Goal: Transaction & Acquisition: Register for event/course

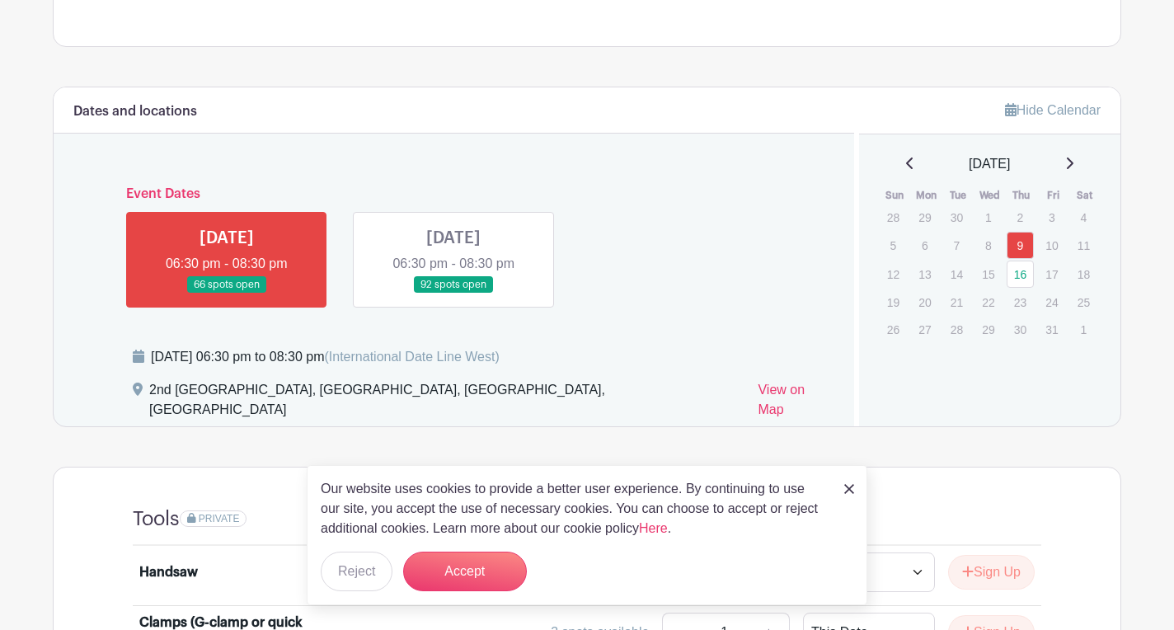
scroll to position [711, 0]
click at [227, 293] on link at bounding box center [227, 293] width 0 height 0
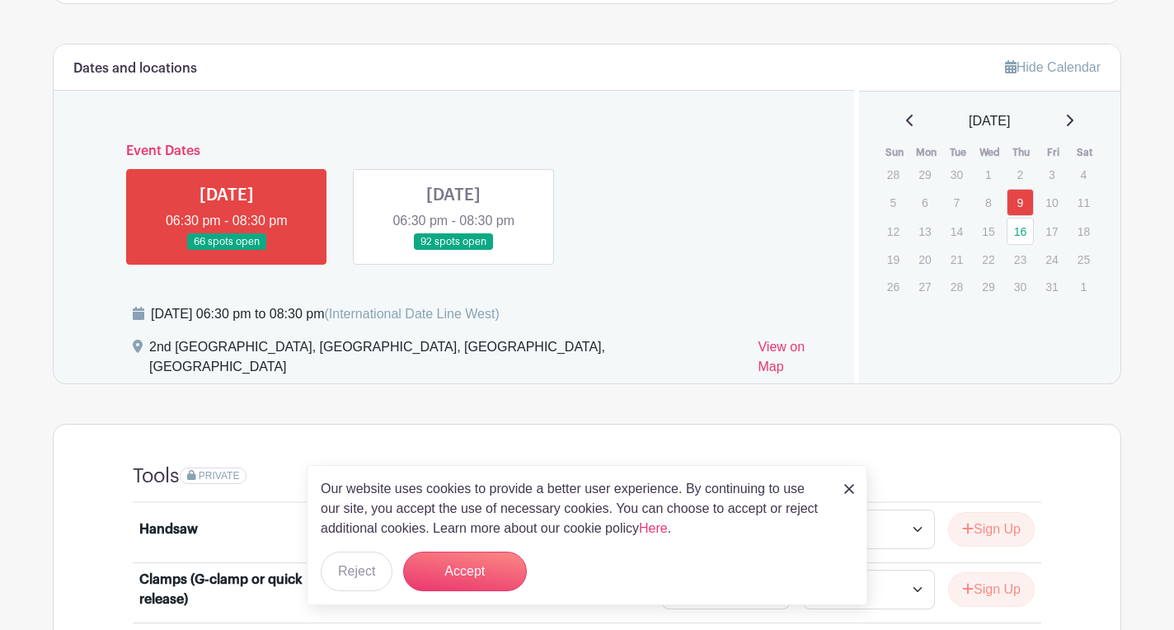
scroll to position [756, 0]
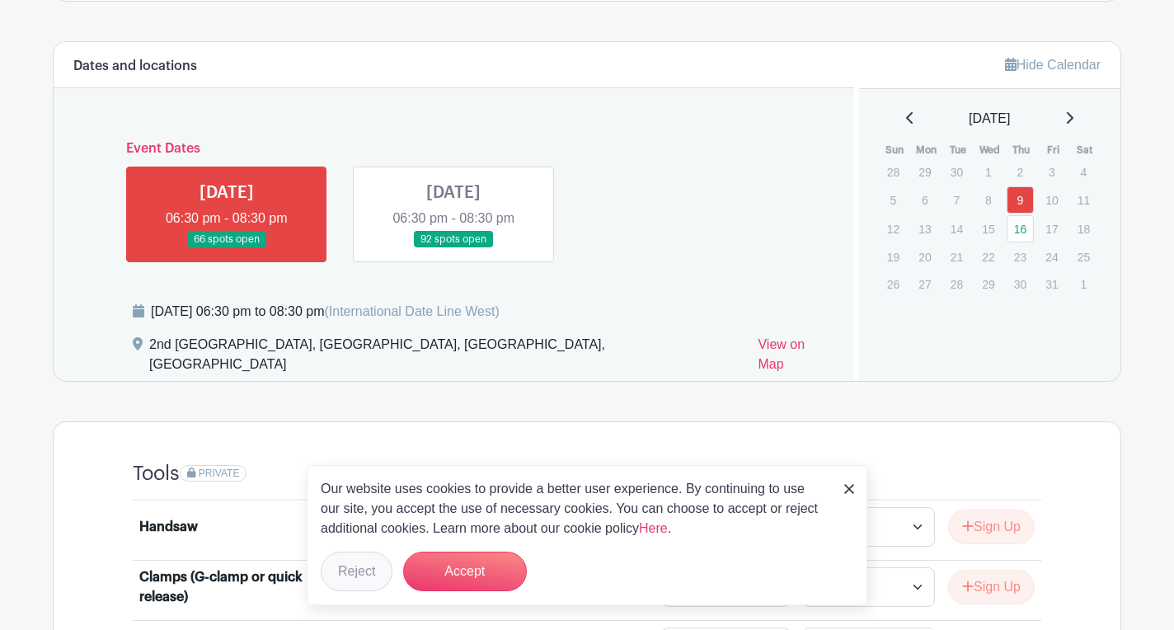
click at [365, 567] on button "Reject" at bounding box center [357, 572] width 72 height 40
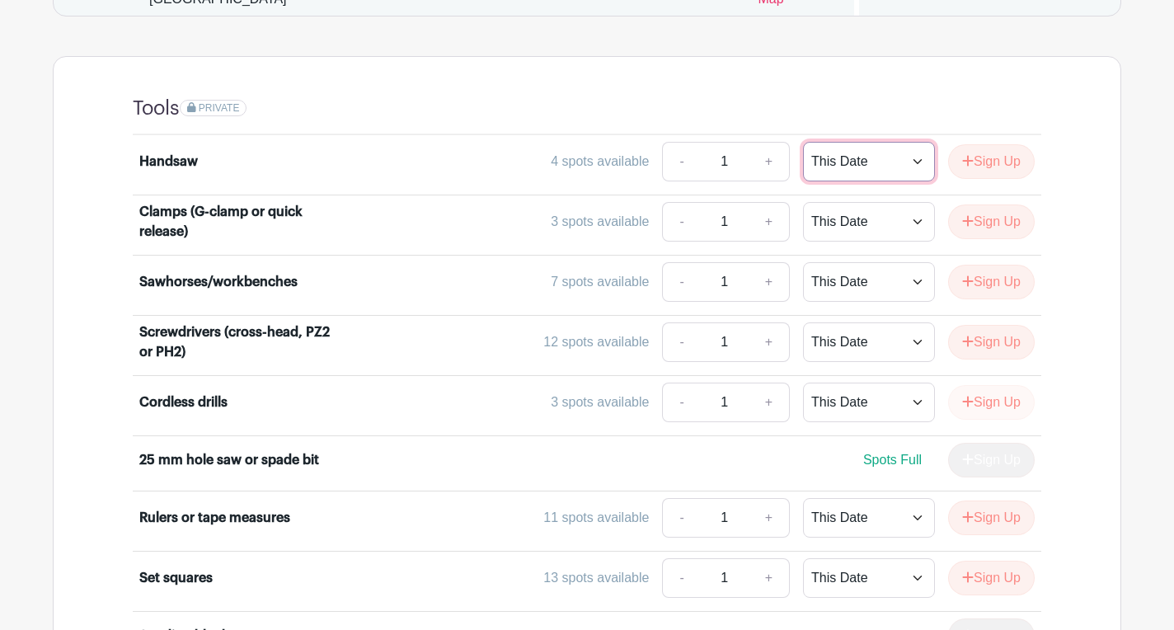
scroll to position [1118, 0]
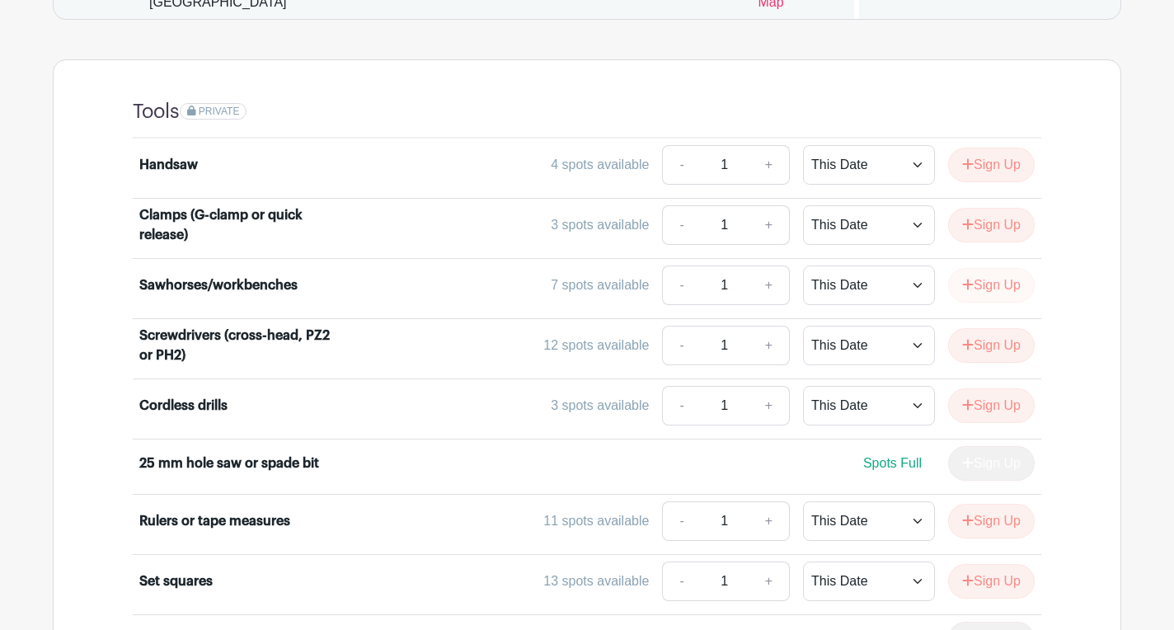
click at [980, 268] on button "Sign Up" at bounding box center [991, 285] width 87 height 35
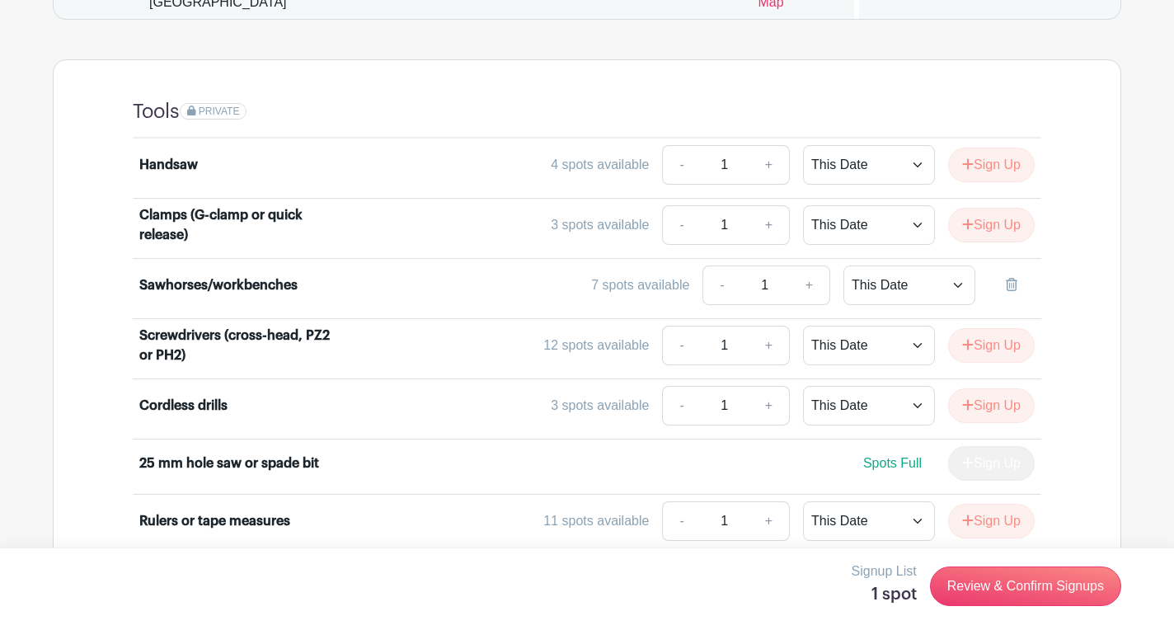
click at [768, 206] on link "+" at bounding box center [769, 225] width 41 height 40
type input "2"
click at [989, 208] on button "Sign Up" at bounding box center [991, 225] width 87 height 35
click at [765, 145] on link "+" at bounding box center [769, 165] width 41 height 40
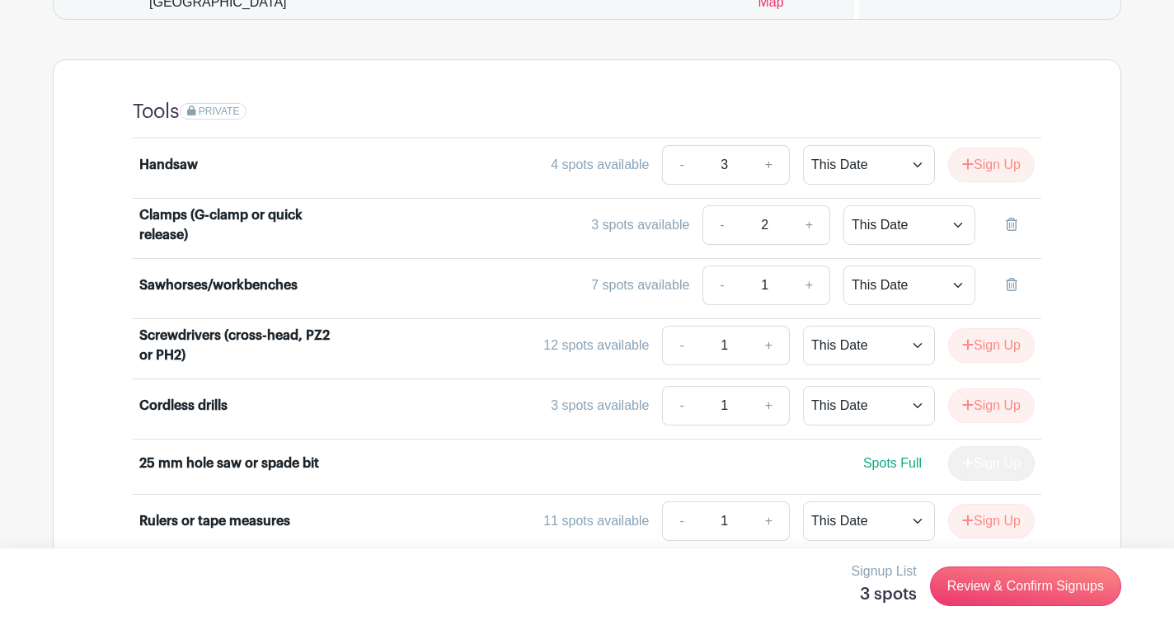
click at [671, 145] on link "-" at bounding box center [681, 165] width 38 height 40
type input "2"
click at [993, 150] on button "Sign Up" at bounding box center [991, 165] width 87 height 35
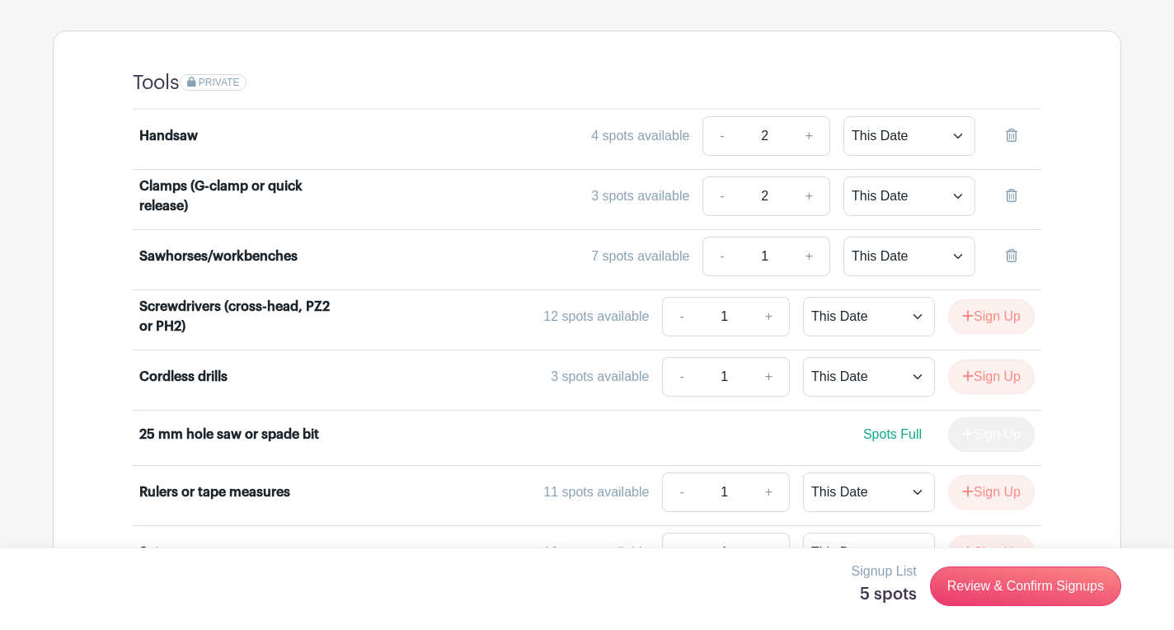
scroll to position [1148, 0]
click at [766, 356] on link "+" at bounding box center [769, 376] width 41 height 40
click at [676, 357] on link "-" at bounding box center [681, 376] width 38 height 40
type input "1"
click at [975, 359] on button "Sign Up" at bounding box center [991, 376] width 87 height 35
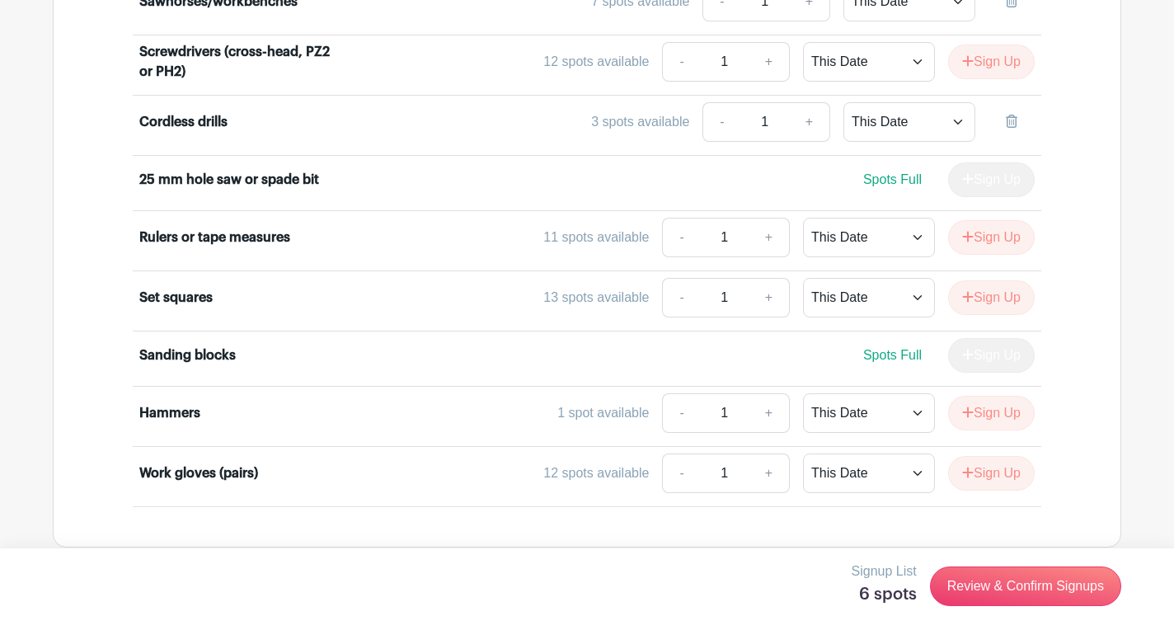
scroll to position [1401, 0]
click at [990, 397] on button "Sign Up" at bounding box center [991, 414] width 87 height 35
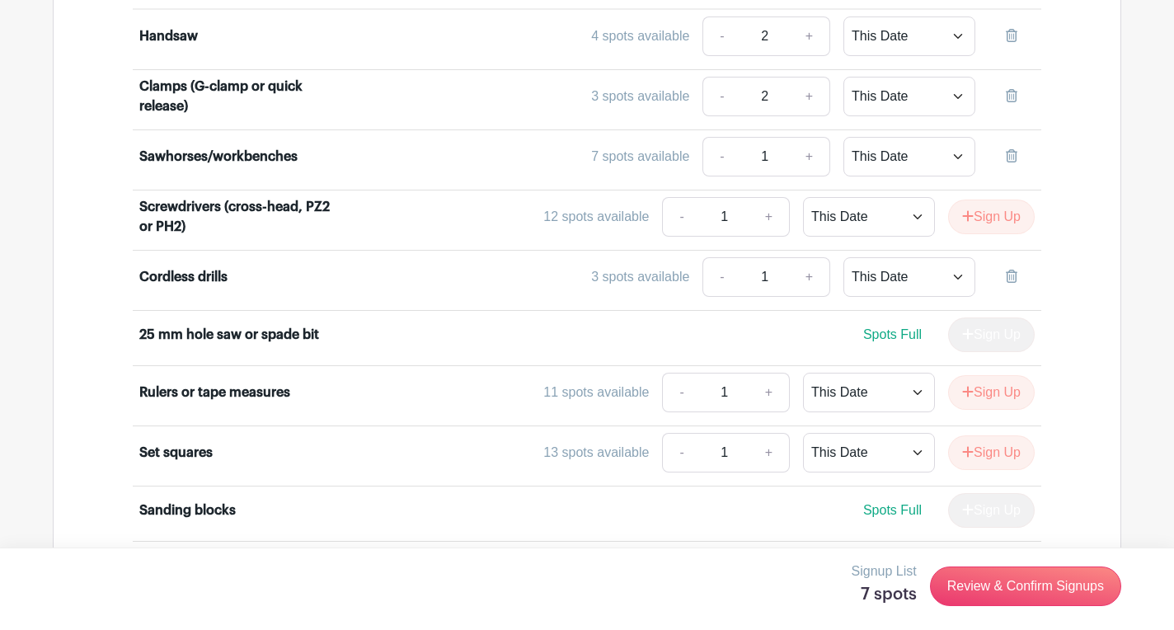
scroll to position [1245, 0]
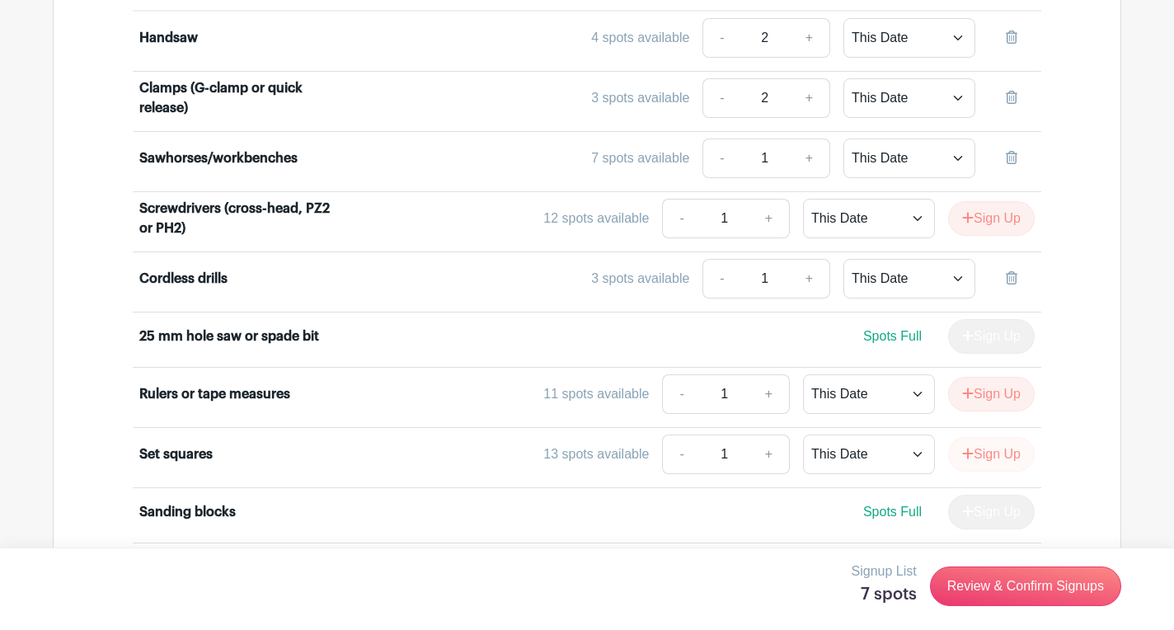
click at [980, 437] on button "Sign Up" at bounding box center [991, 454] width 87 height 35
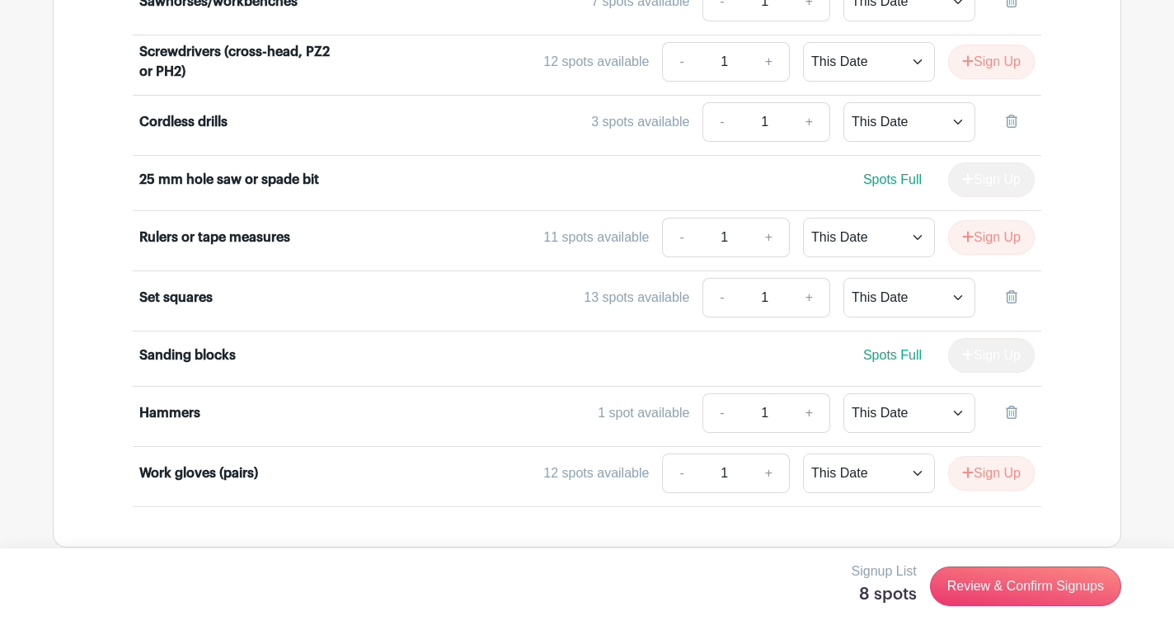
scroll to position [1401, 0]
click at [993, 578] on link "Review & Confirm Signups" at bounding box center [1025, 586] width 191 height 40
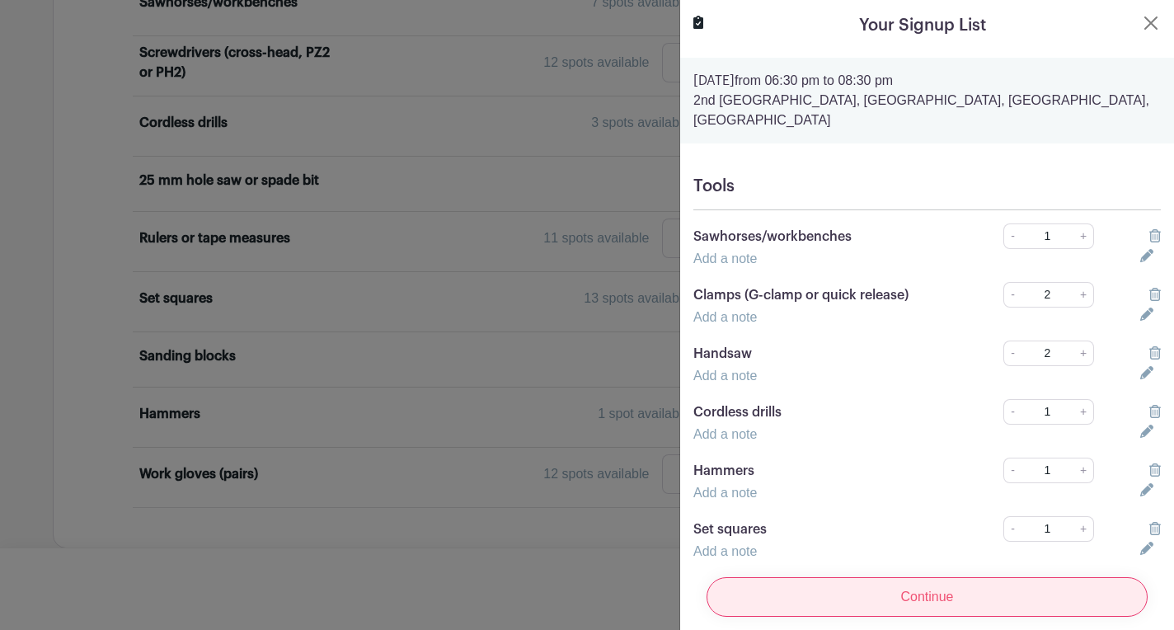
click at [954, 593] on input "Continue" at bounding box center [926, 597] width 441 height 40
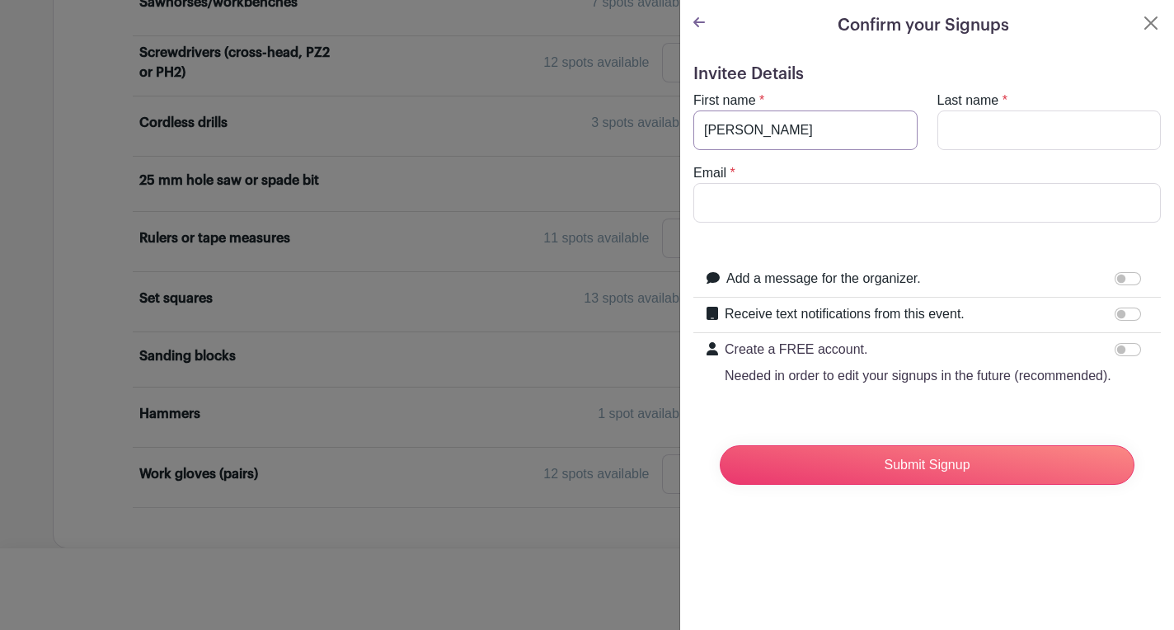
type input "David"
type input "Nash"
type input "NashD@cardiff.ac.uk"
click at [1129, 277] on input "Add a message for the organizer." at bounding box center [1128, 278] width 26 height 13
checkbox input "true"
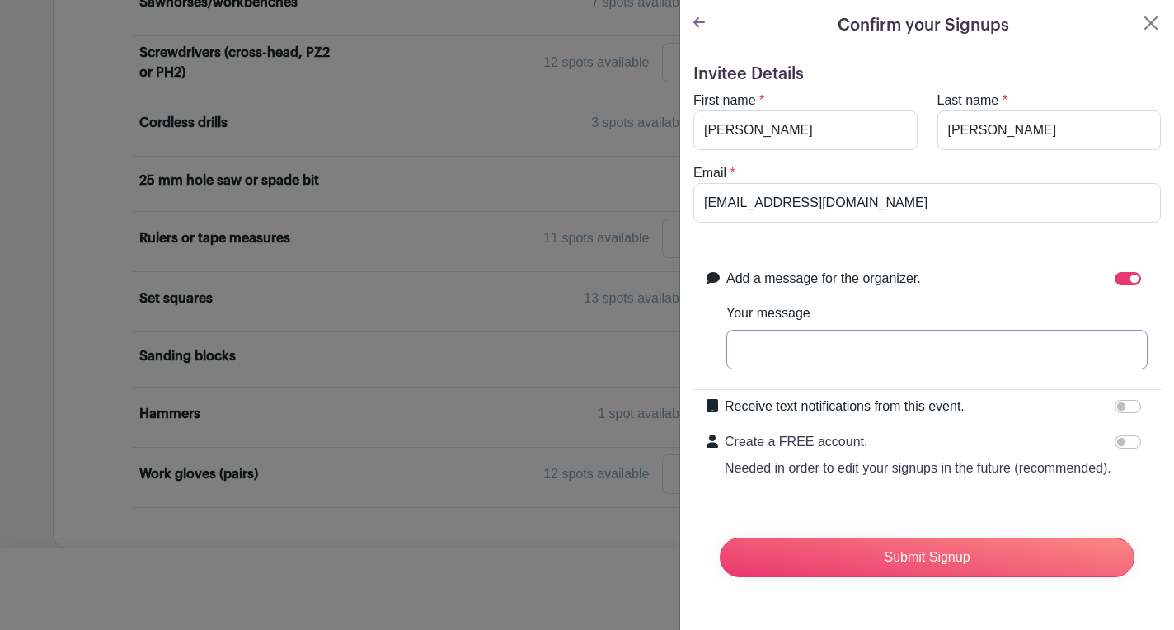
click at [906, 340] on input "Your message" at bounding box center [936, 350] width 421 height 40
type input "H"
type input "I'm happy to stay for the first session on 9th October to help, but unfortunate…"
click at [1128, 441] on input "Create a FREE account. Needed in order to edit your signups in the future (reco…" at bounding box center [1128, 441] width 26 height 13
checkbox input "true"
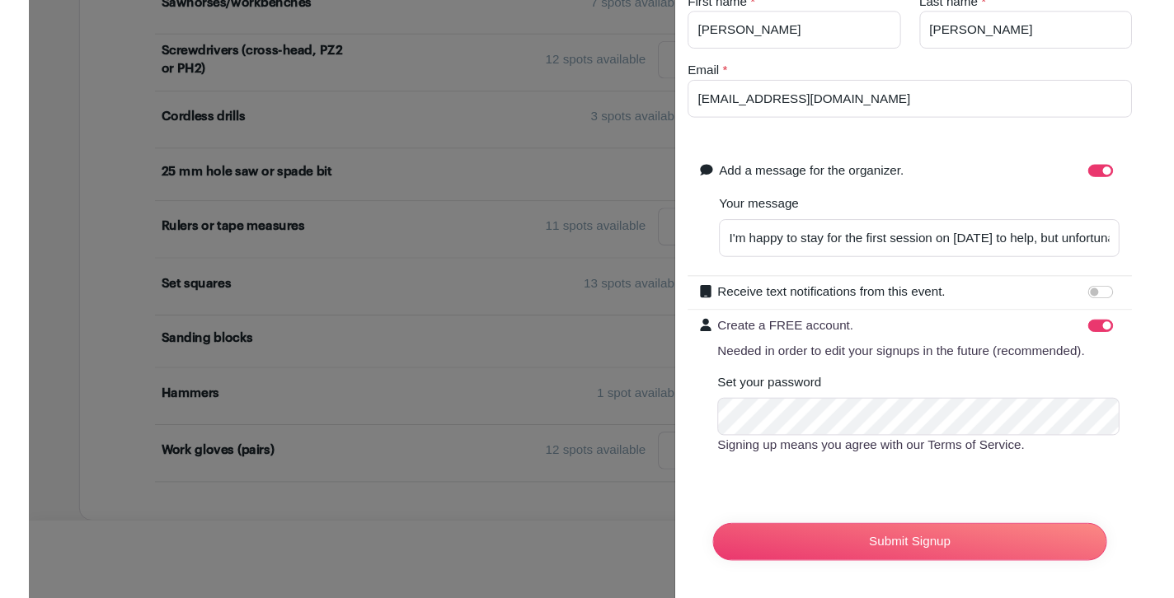
scroll to position [99, 0]
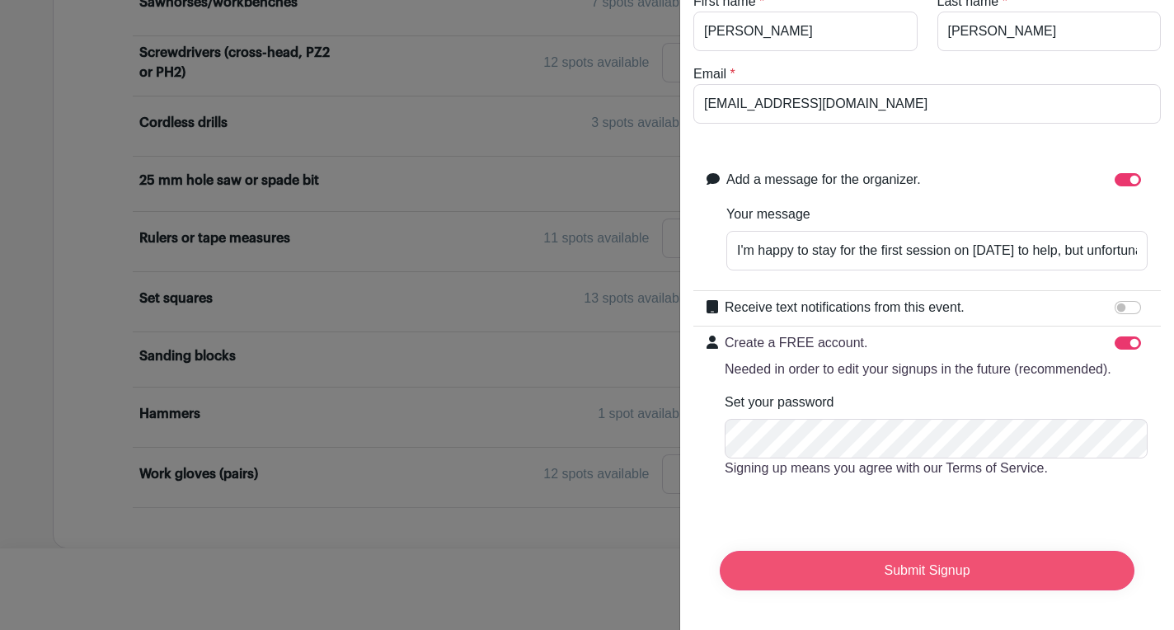
click at [909, 573] on input "Submit Signup" at bounding box center [927, 571] width 415 height 40
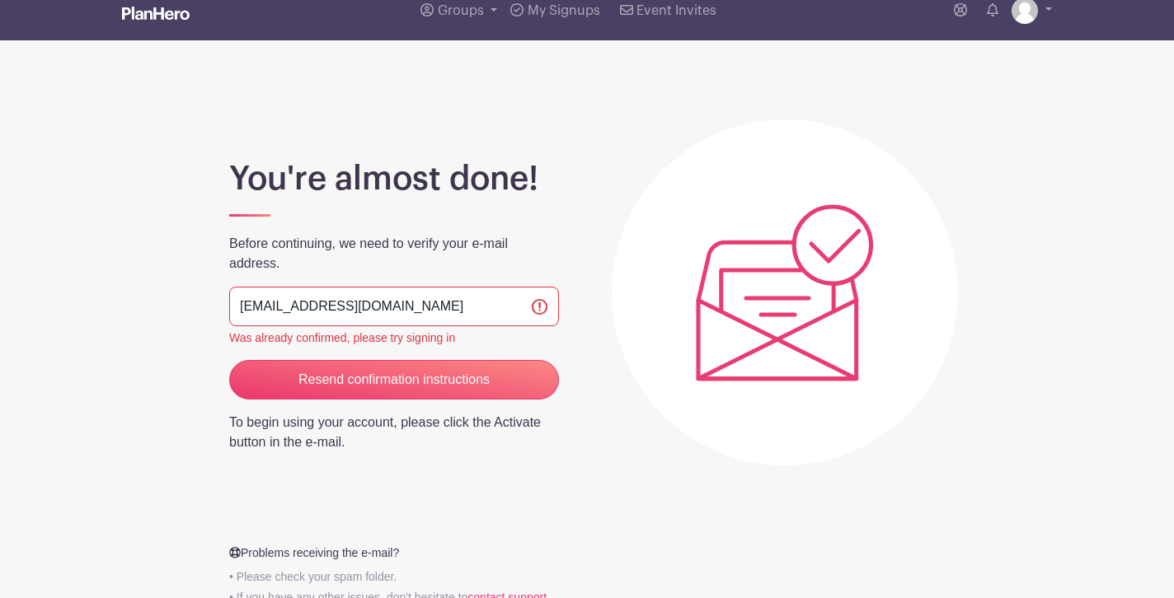
scroll to position [18, 0]
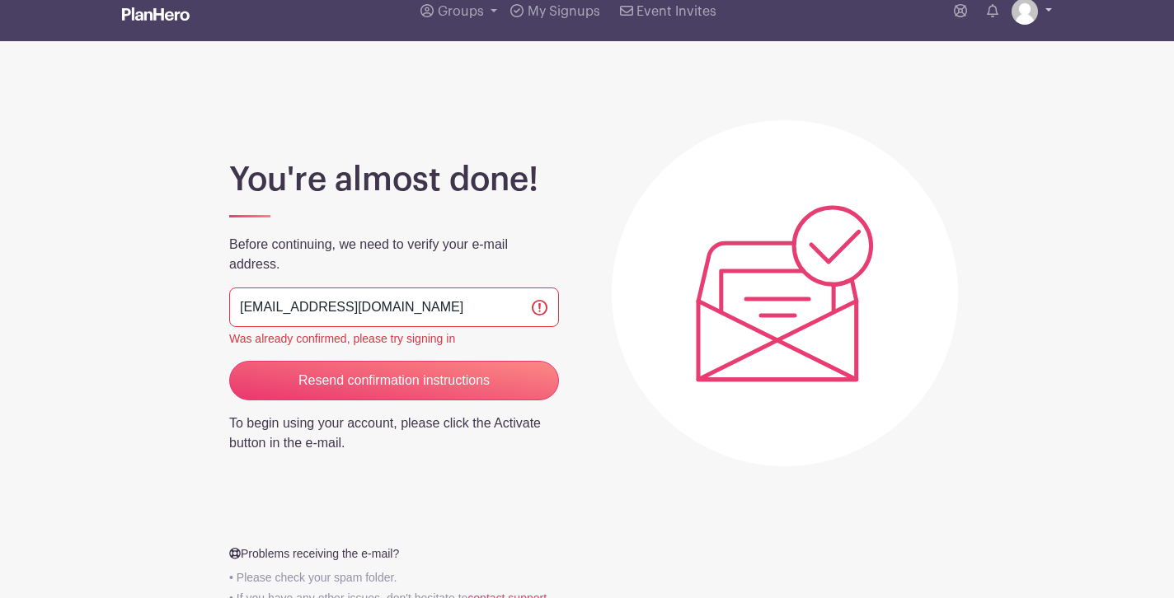
click at [1035, 15] on img at bounding box center [1024, 11] width 26 height 26
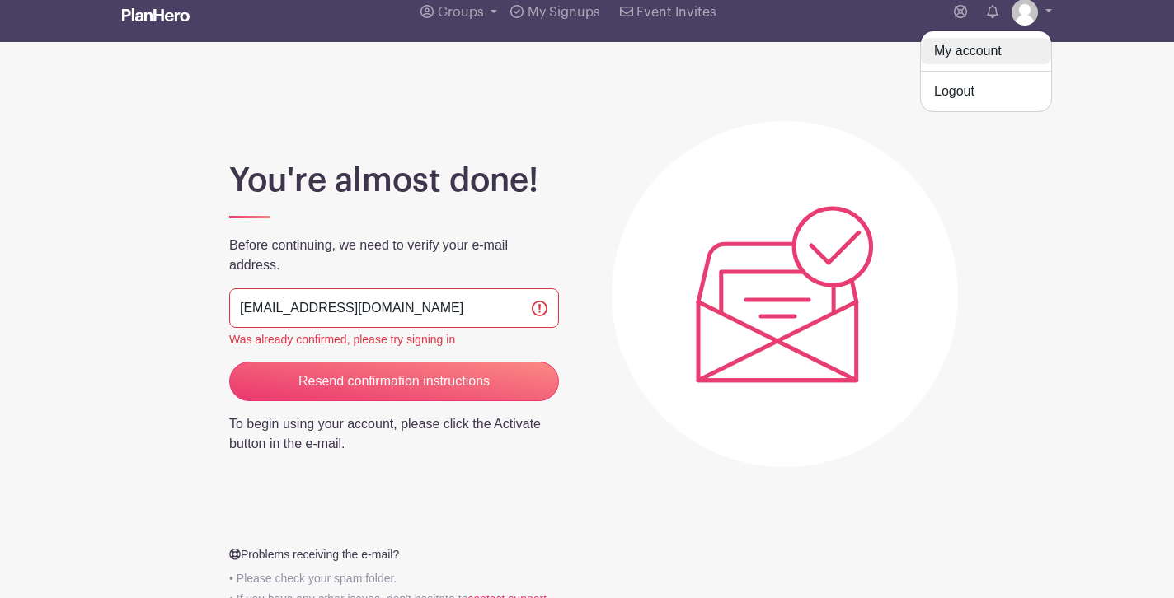
click at [977, 54] on link "My account" at bounding box center [986, 51] width 130 height 26
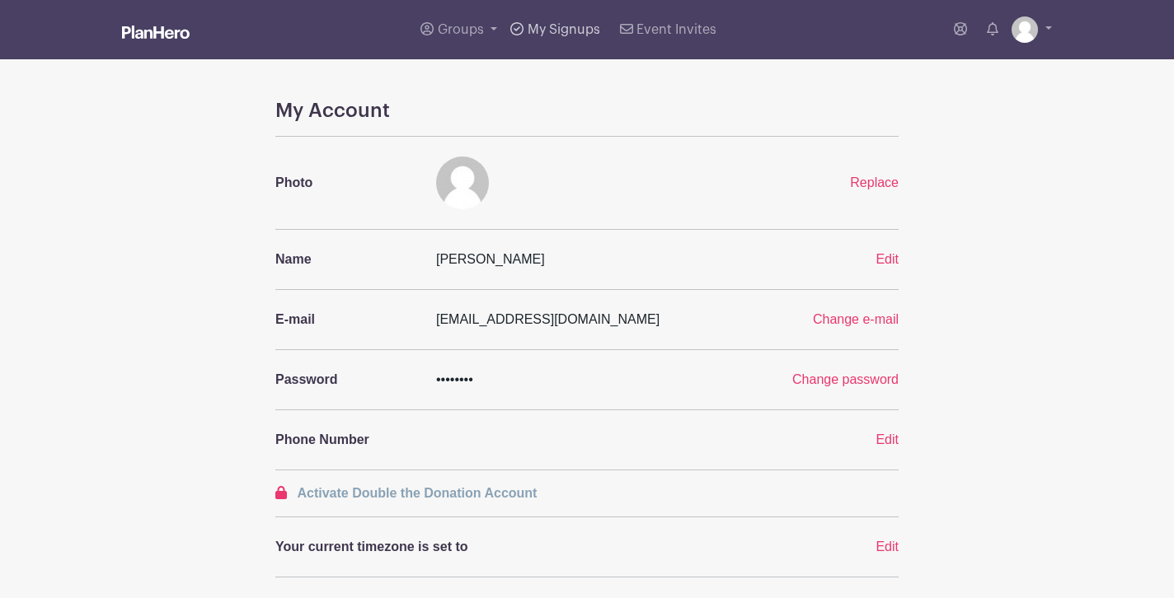
click at [542, 29] on span "My Signups" at bounding box center [564, 29] width 73 height 13
